Goal: Task Accomplishment & Management: Use online tool/utility

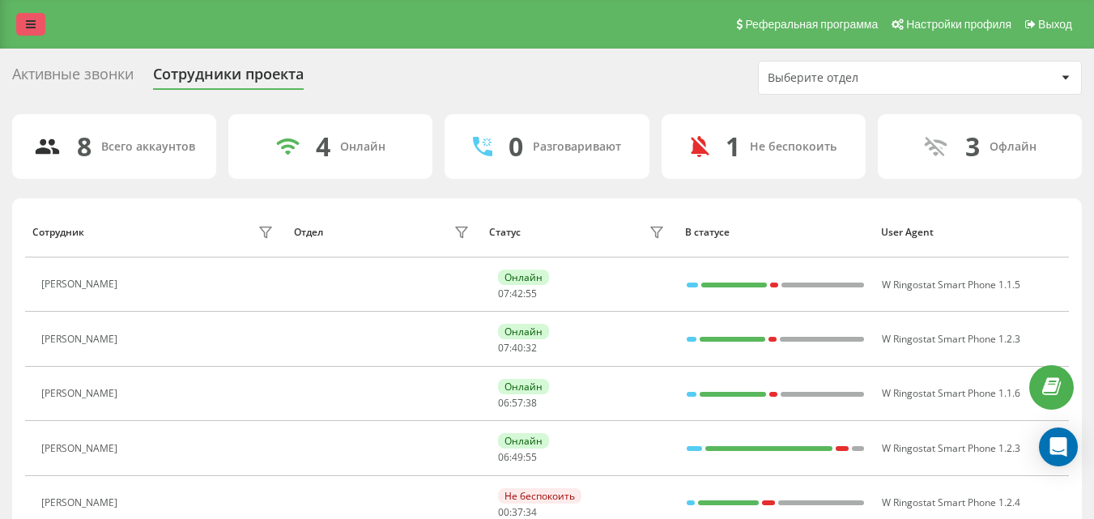
click at [33, 28] on icon at bounding box center [31, 24] width 10 height 11
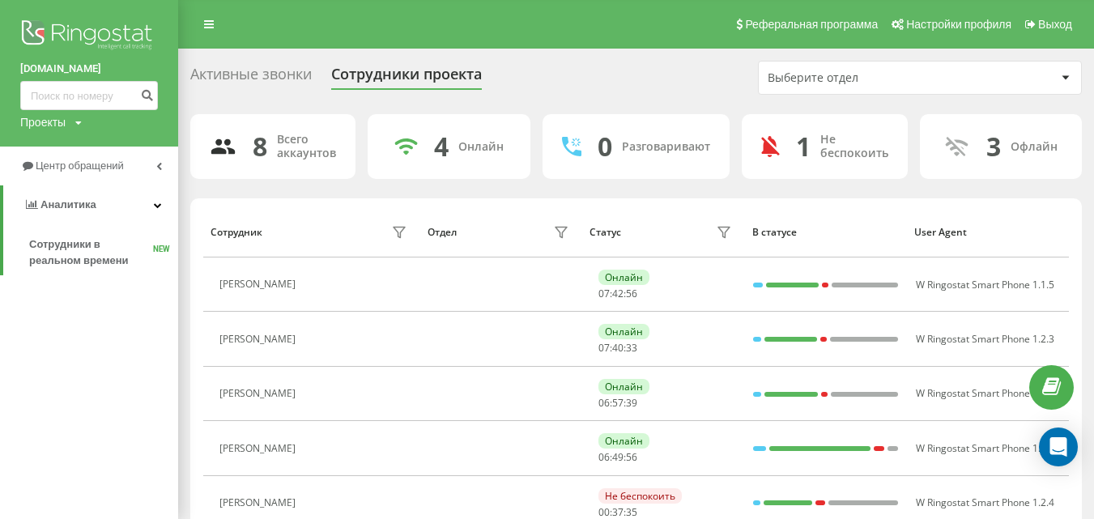
click at [63, 167] on span "Центр обращений" at bounding box center [80, 166] width 88 height 12
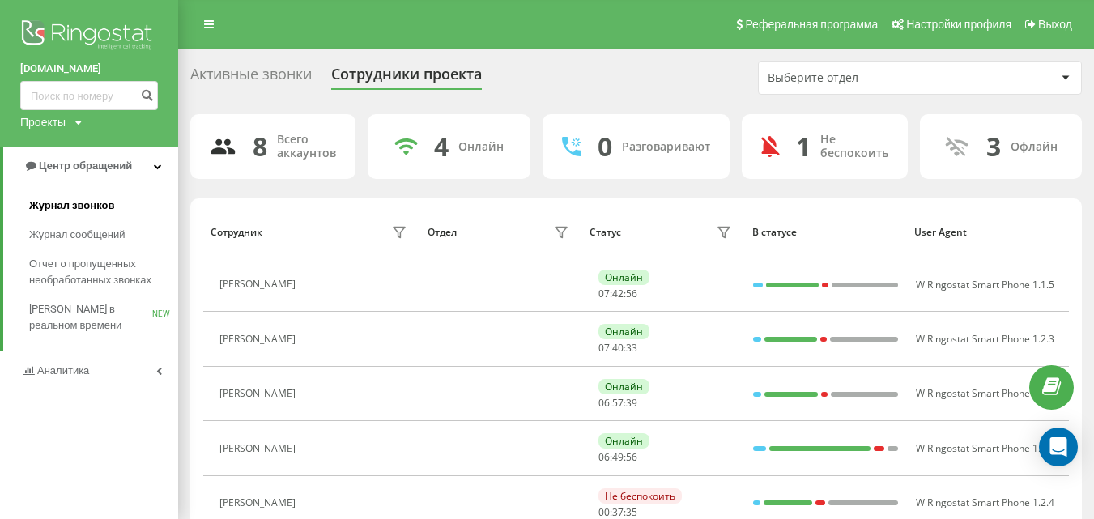
click at [81, 203] on span "Журнал звонков" at bounding box center [71, 206] width 85 height 16
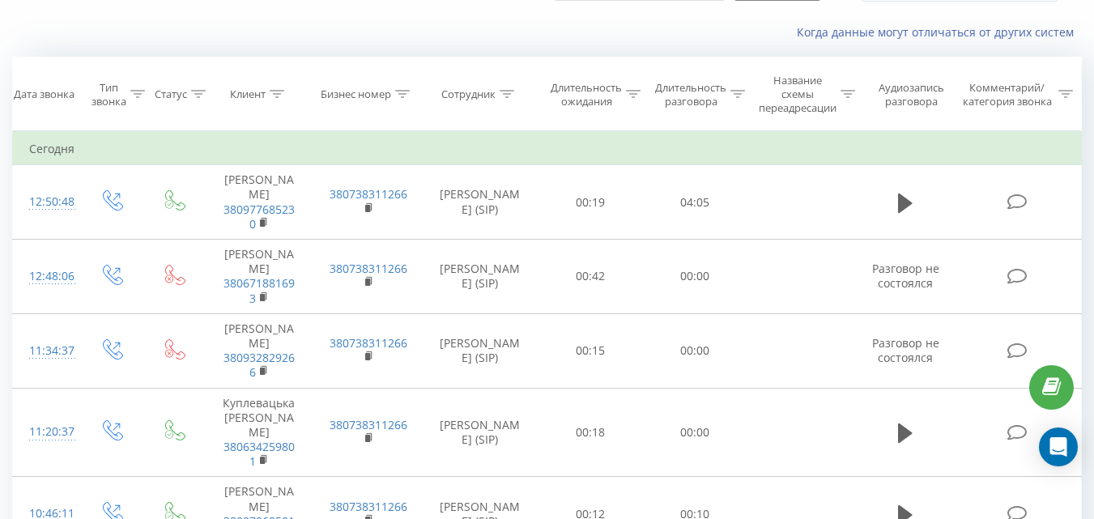
scroll to position [270, 0]
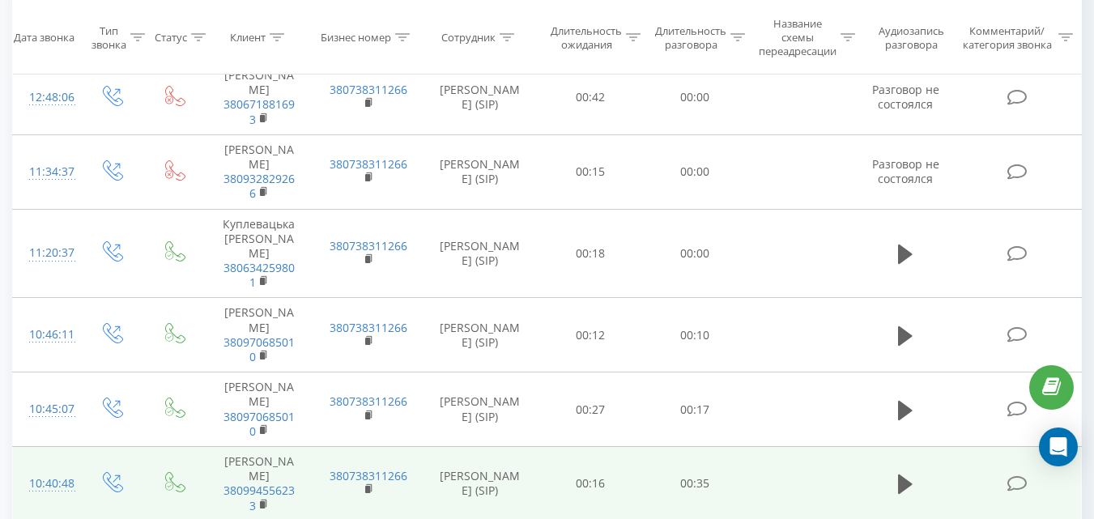
click at [305, 518] on td "Кучер Екатерина 380994556233" at bounding box center [259, 483] width 109 height 75
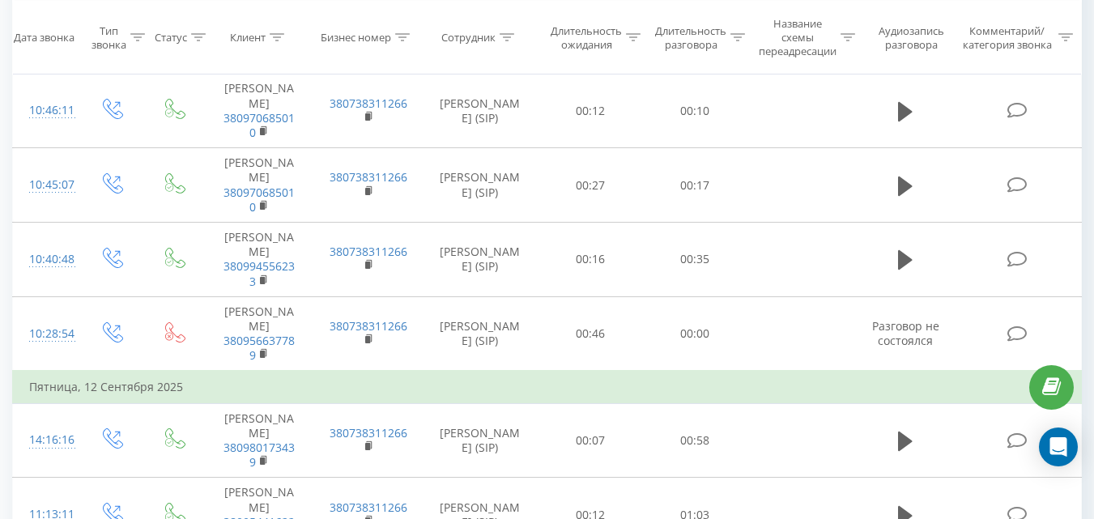
scroll to position [675, 0]
